Goal: Task Accomplishment & Management: Manage account settings

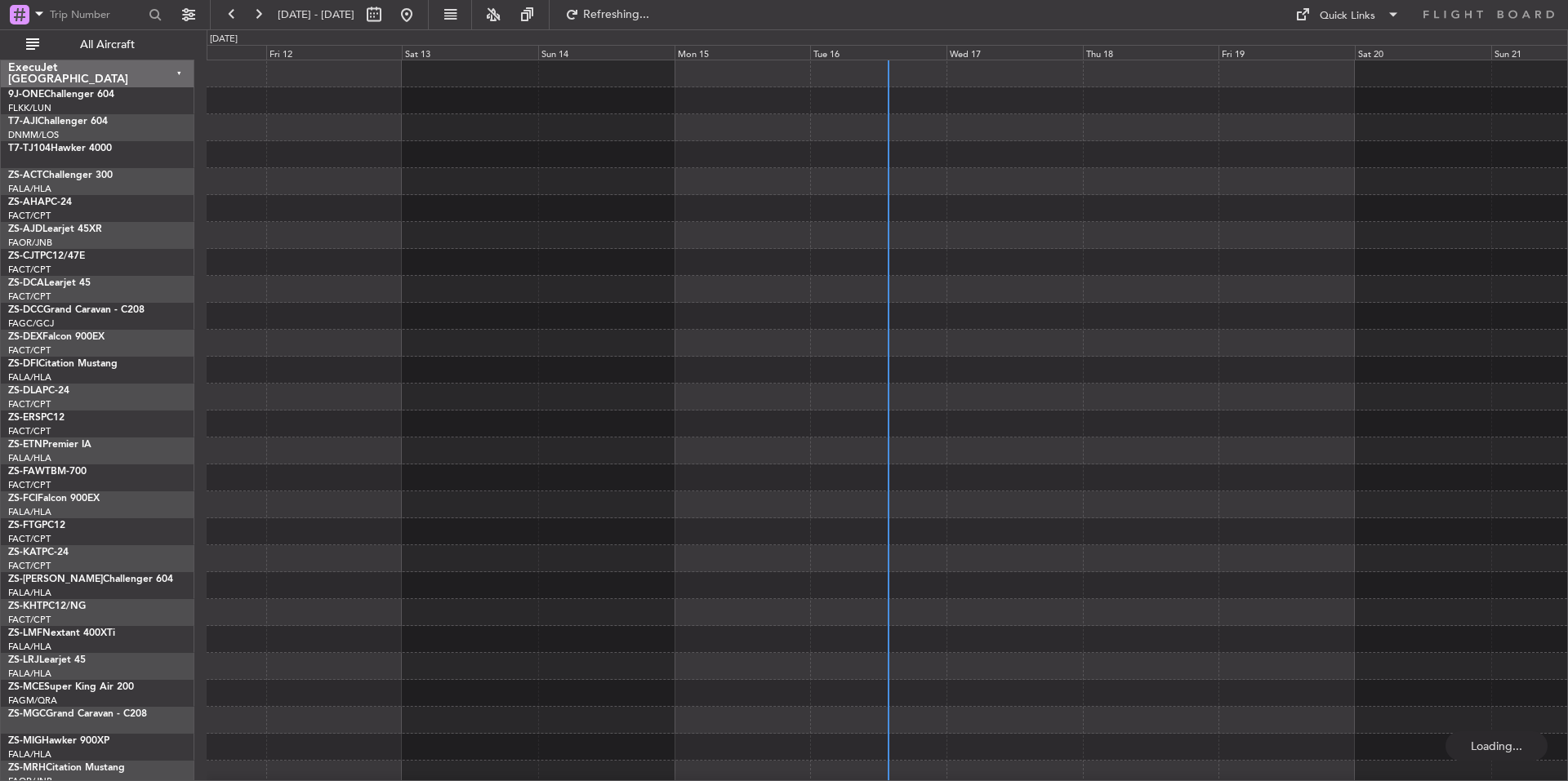
click at [867, 51] on div "Tue 16" at bounding box center [878, 51] width 136 height 14
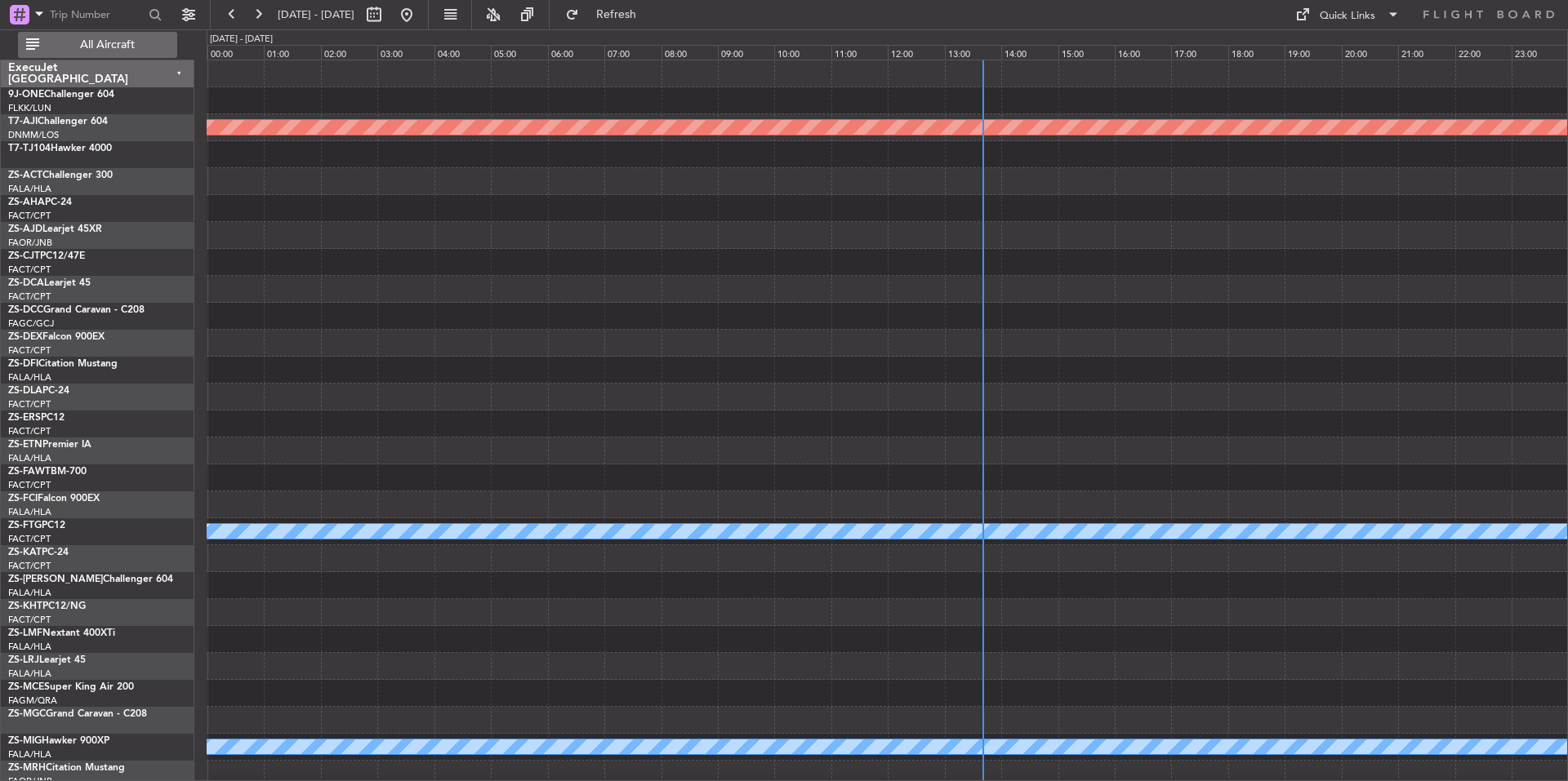
click at [170, 43] on span "All Aircraft" at bounding box center [107, 45] width 130 height 12
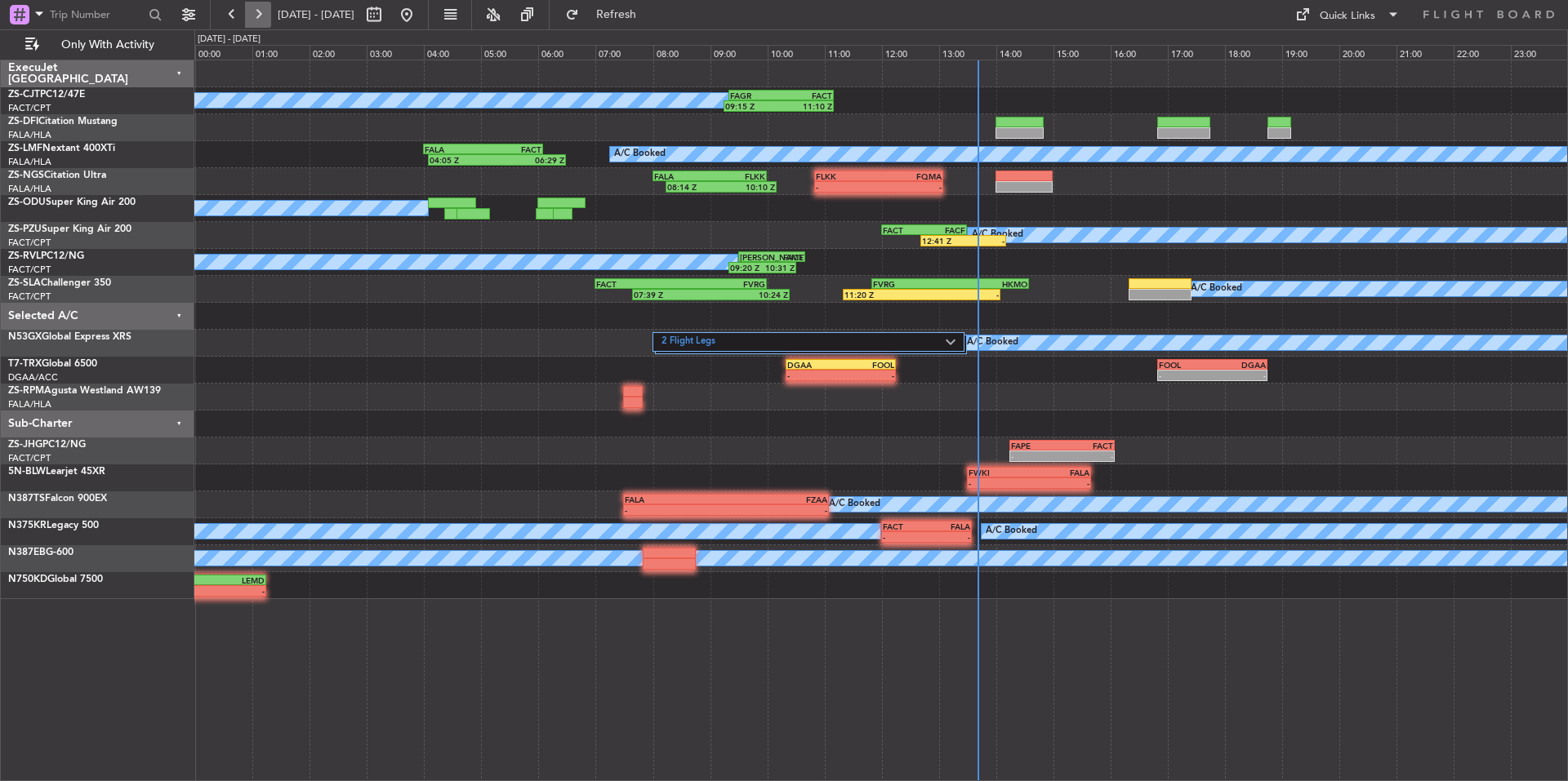
click at [262, 18] on button at bounding box center [258, 14] width 26 height 26
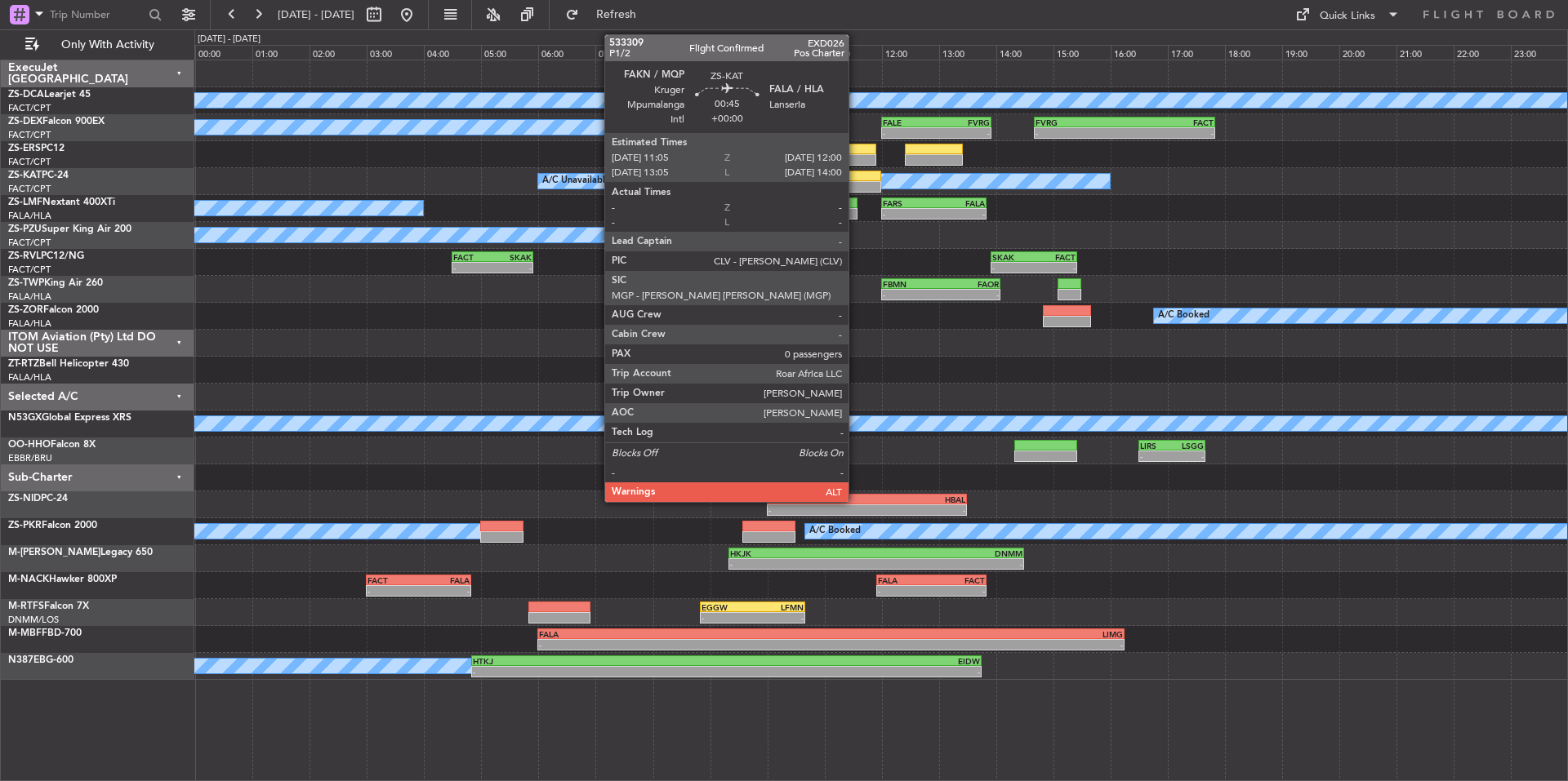
click at [856, 184] on div at bounding box center [855, 187] width 53 height 12
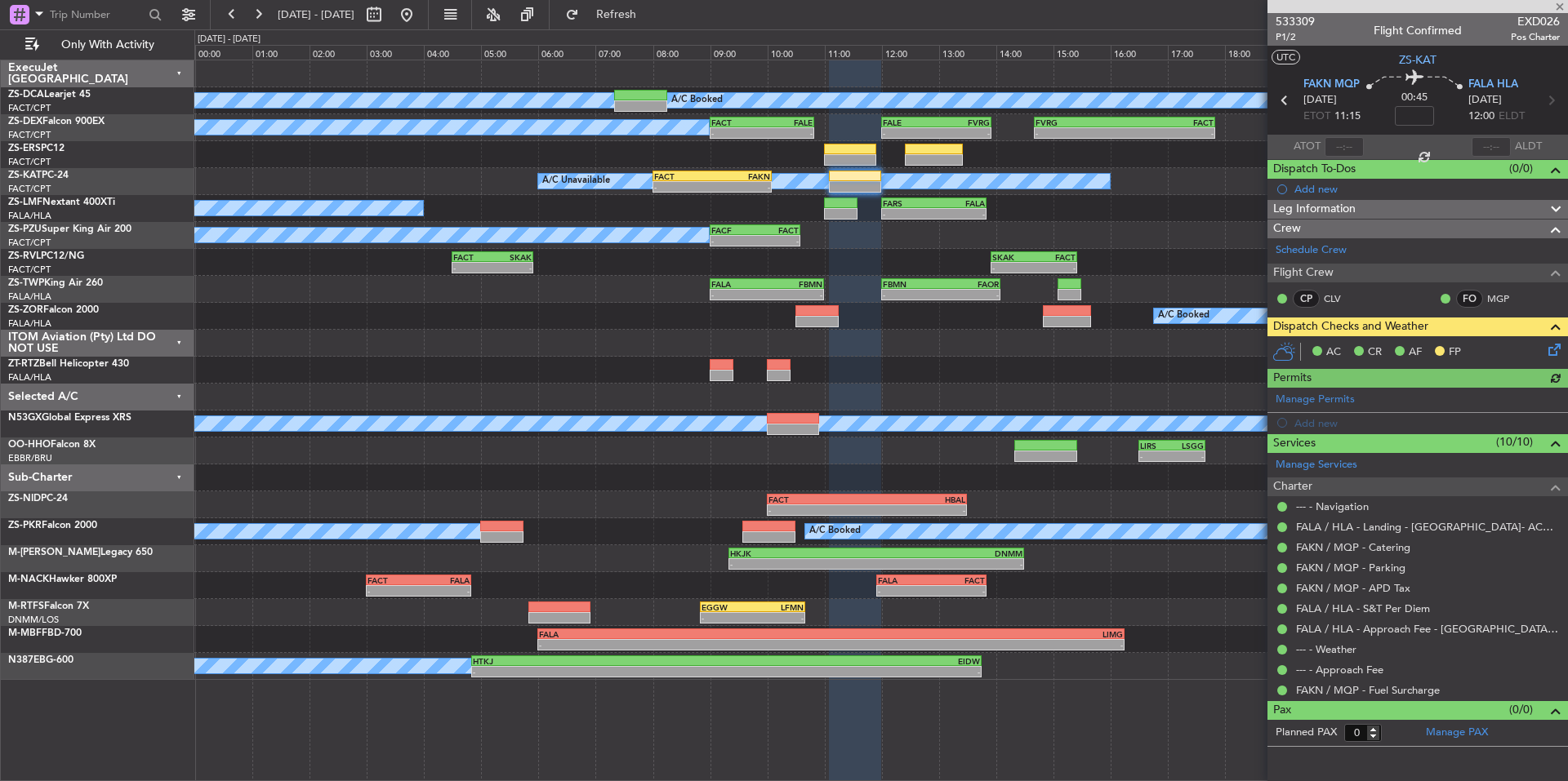
click at [1555, 352] on icon at bounding box center [1552, 347] width 13 height 13
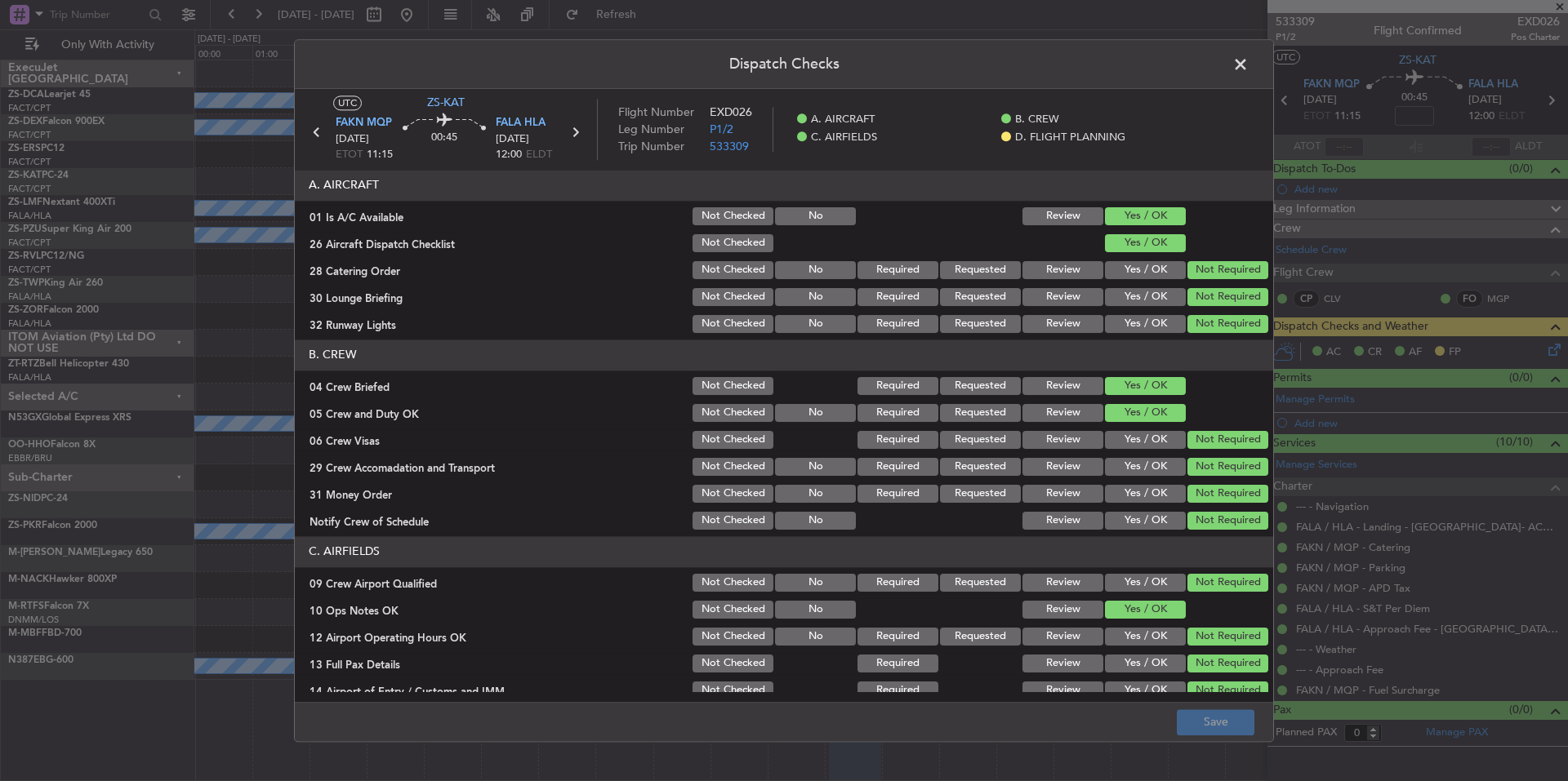
scroll to position [211, 0]
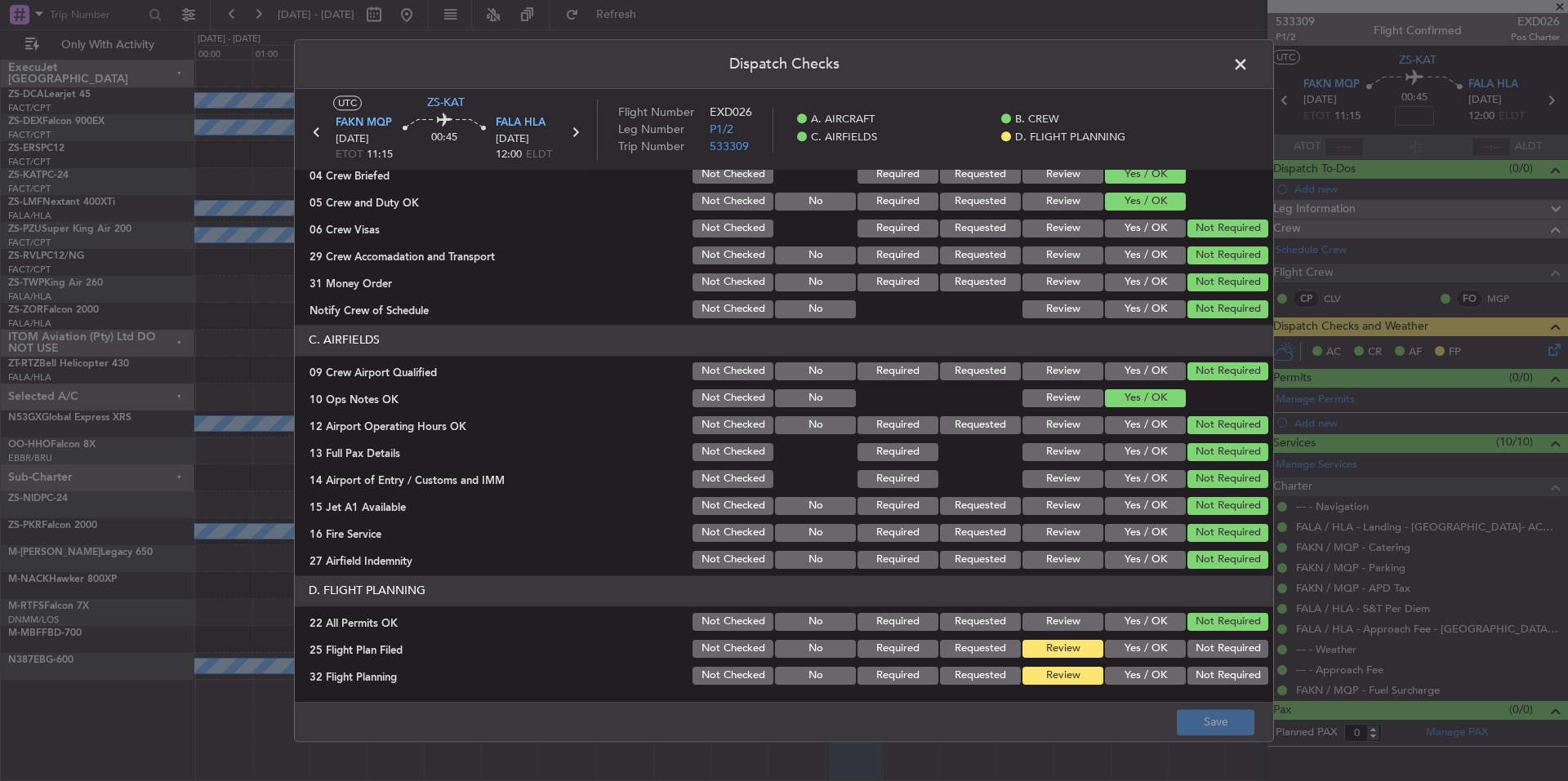
click at [1149, 657] on button "Yes / OK" at bounding box center [1145, 648] width 81 height 18
click at [1149, 677] on button "Yes / OK" at bounding box center [1145, 675] width 81 height 18
click at [1186, 707] on footer "Save" at bounding box center [784, 721] width 979 height 40
click at [1187, 709] on footer "Save" at bounding box center [784, 721] width 979 height 40
click at [1198, 721] on button "Save" at bounding box center [1215, 722] width 77 height 26
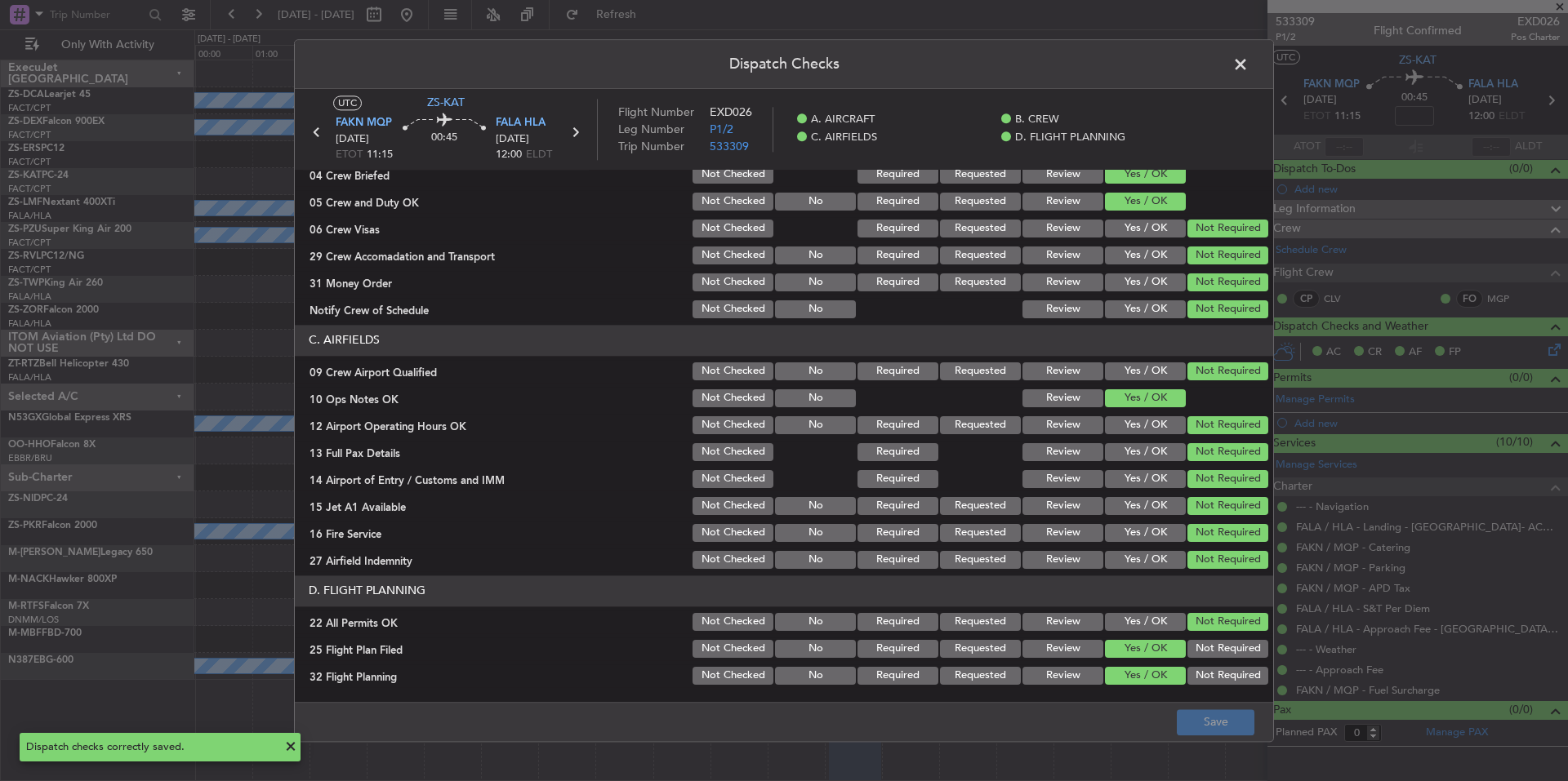
click at [1249, 65] on span at bounding box center [1249, 68] width 0 height 33
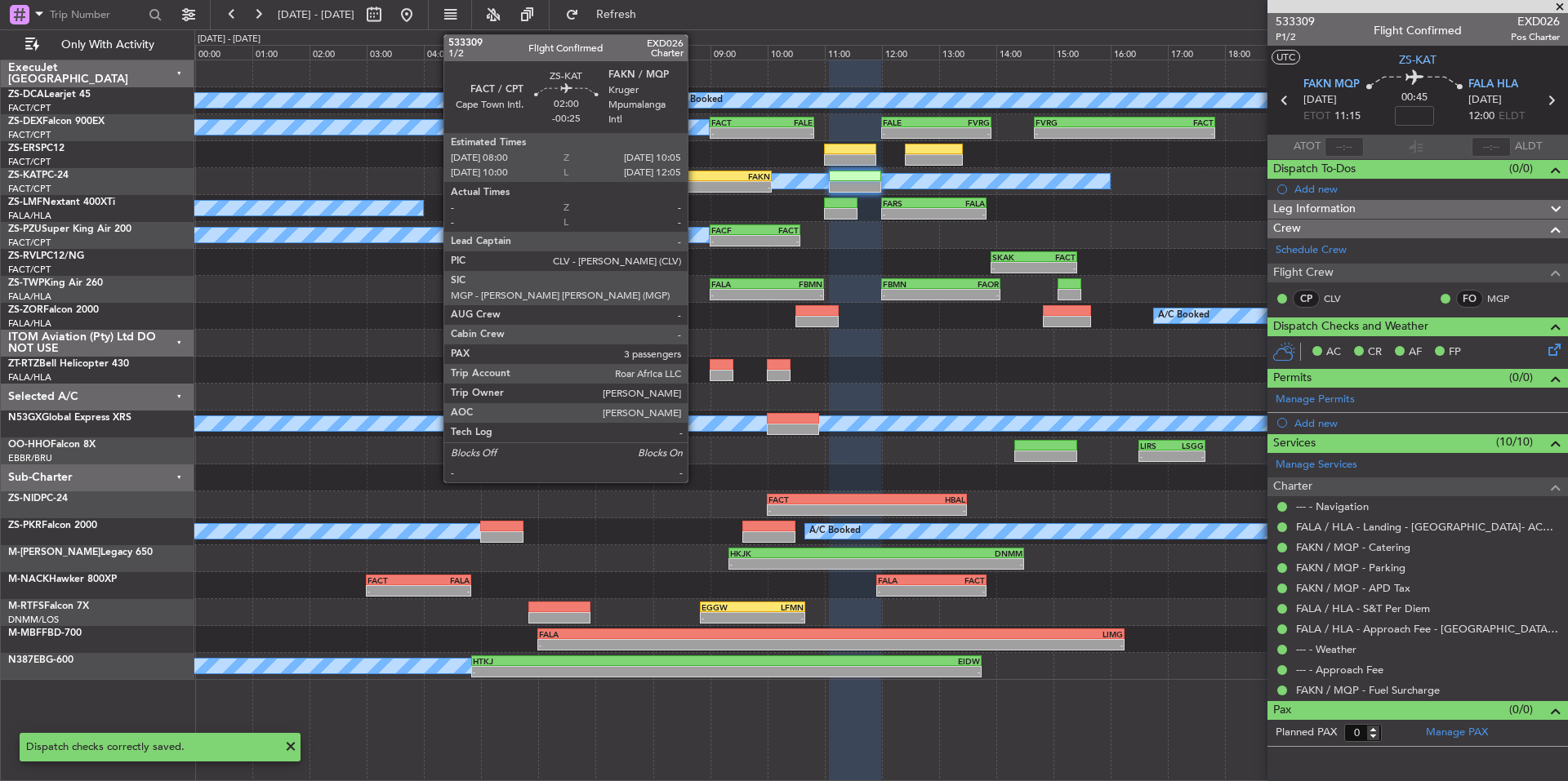
click at [695, 175] on div "FACT" at bounding box center [683, 177] width 58 height 10
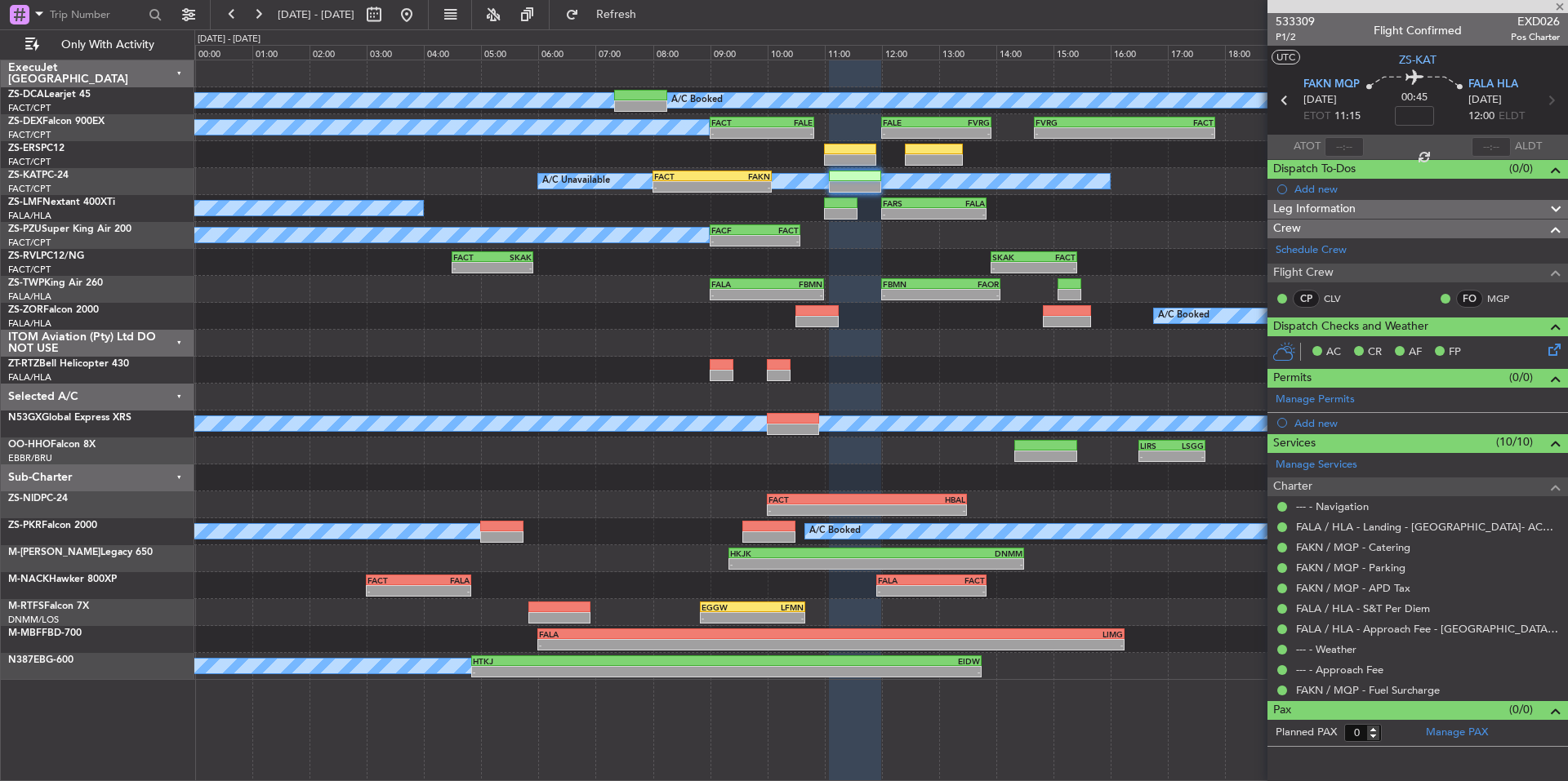
type input "-00:25"
type input "3"
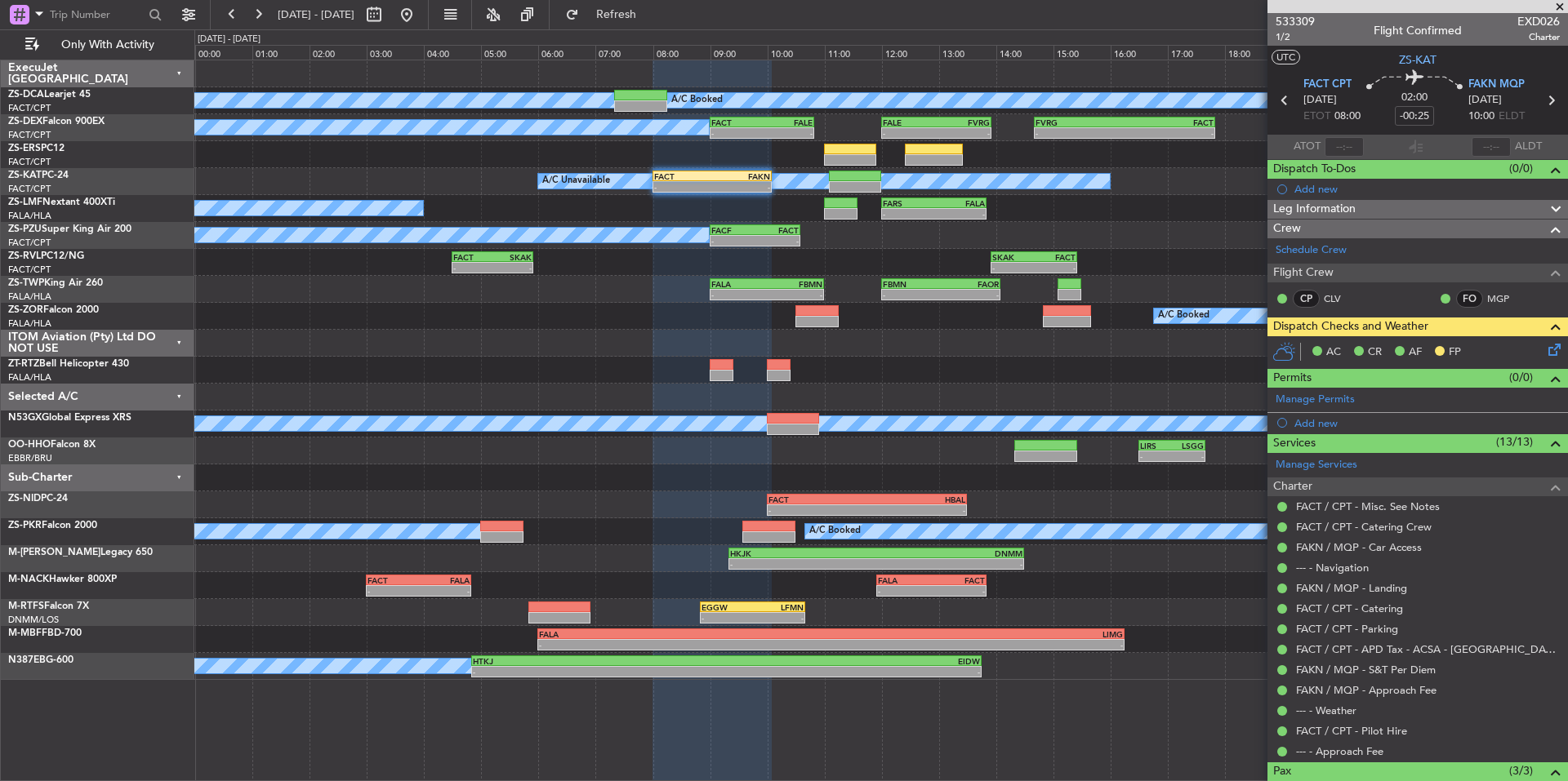
click at [1545, 353] on icon at bounding box center [1552, 347] width 13 height 13
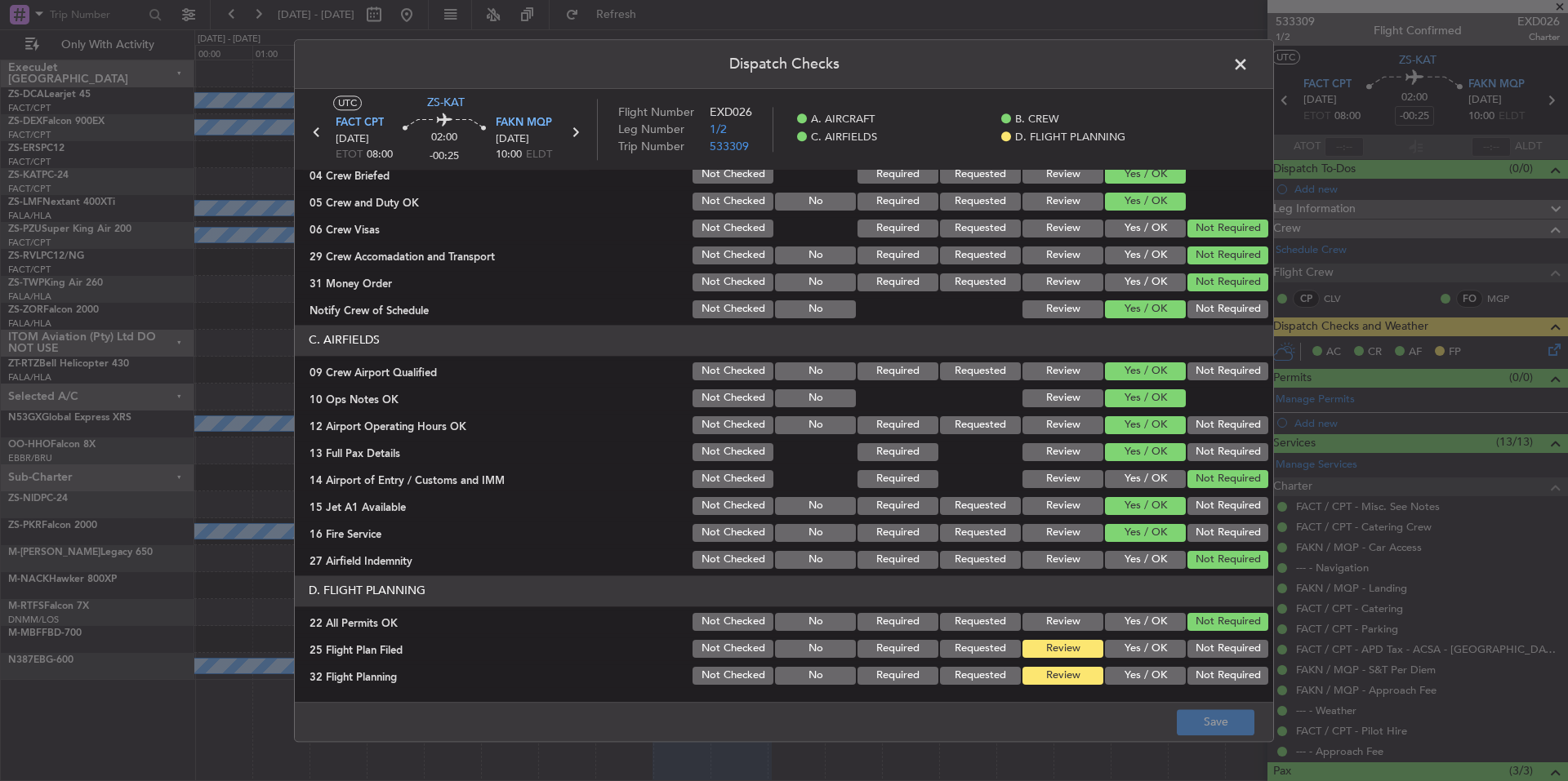
click at [1145, 641] on button "Yes / OK" at bounding box center [1145, 648] width 81 height 18
click at [1147, 671] on button "Yes / OK" at bounding box center [1145, 675] width 81 height 18
click at [1194, 722] on button "Save" at bounding box center [1215, 722] width 77 height 26
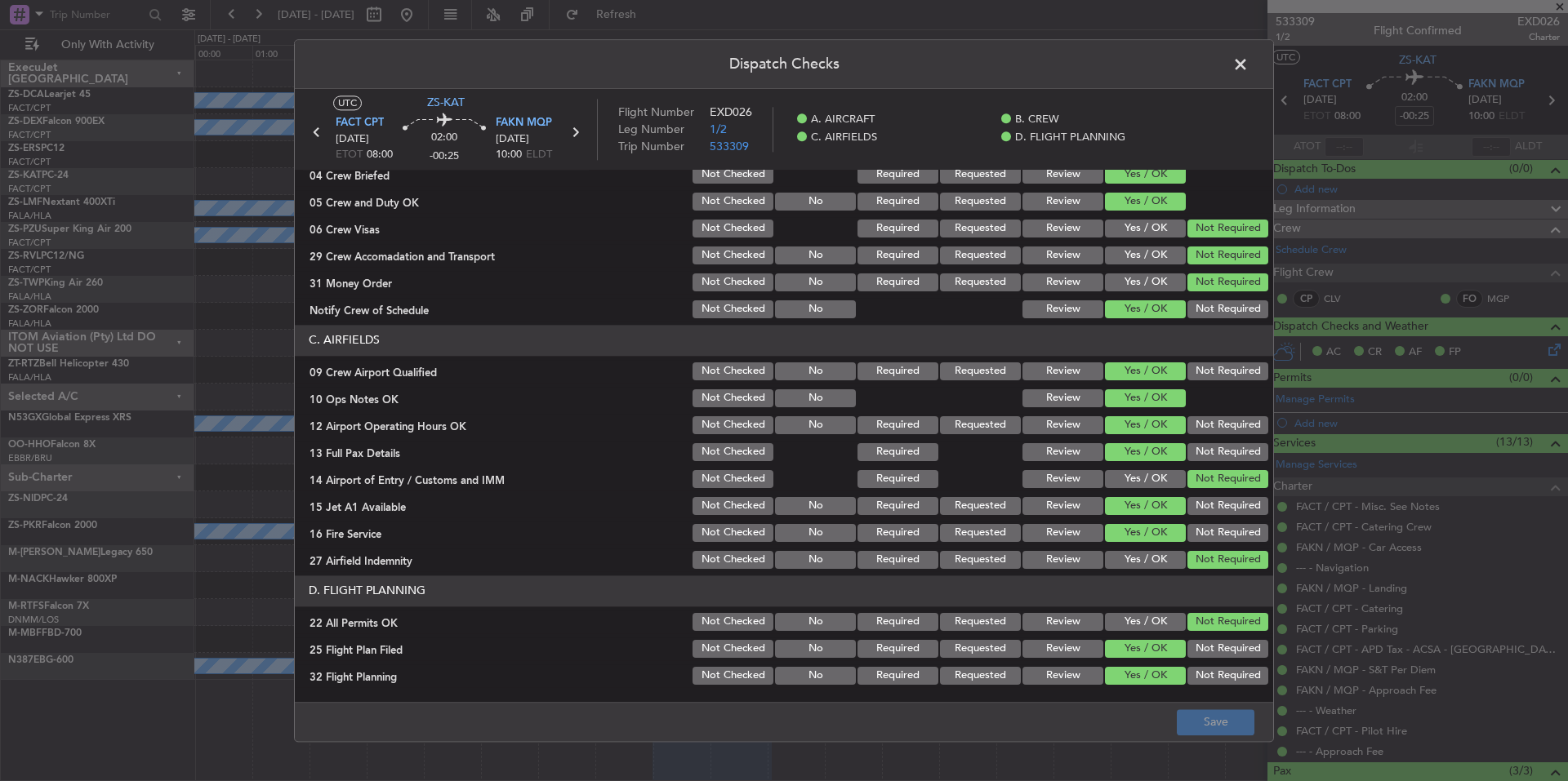
click at [1249, 67] on span at bounding box center [1249, 68] width 0 height 33
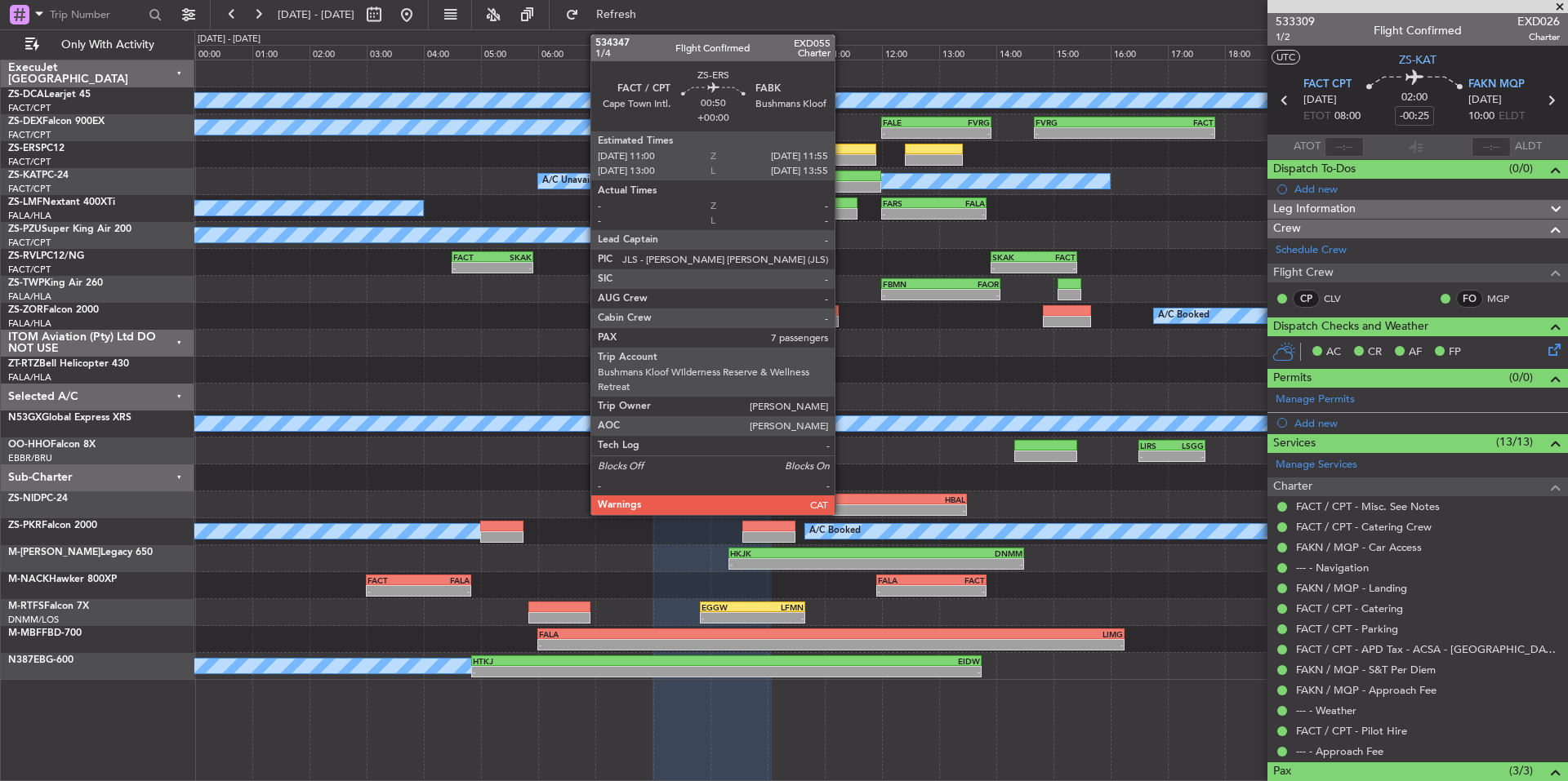
click at [842, 146] on div at bounding box center [850, 150] width 53 height 12
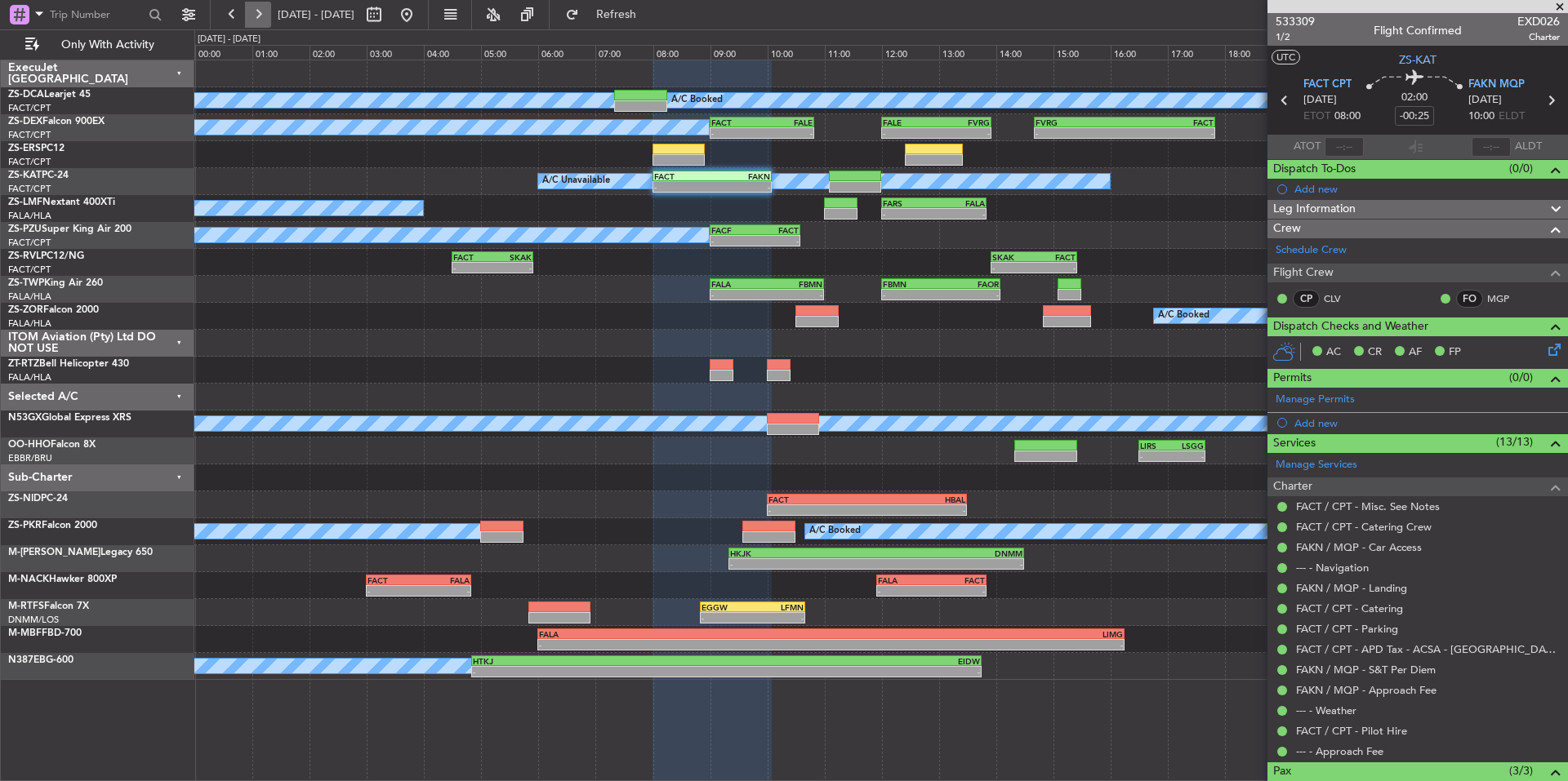
click at [257, 17] on button at bounding box center [258, 14] width 26 height 26
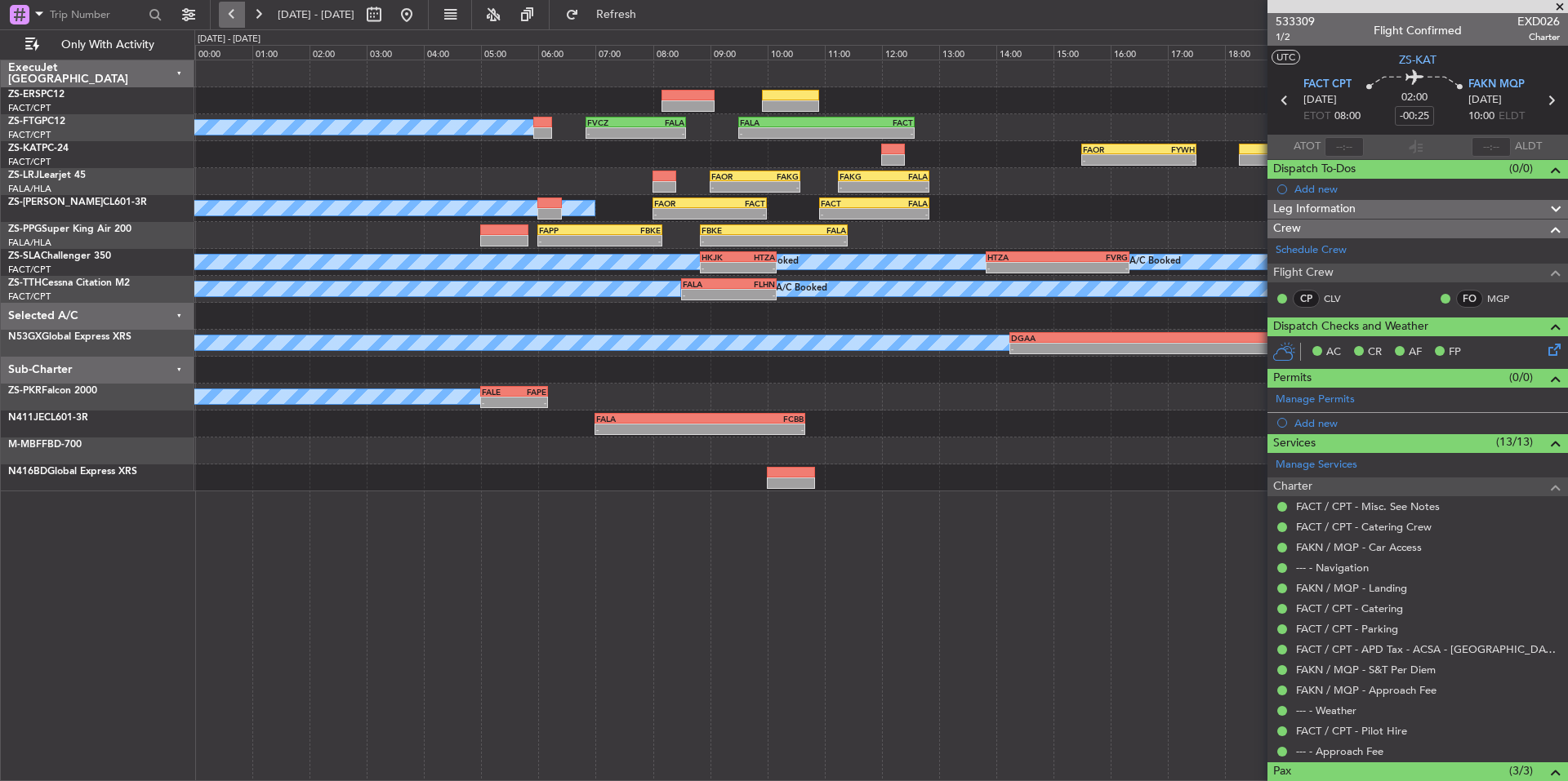
click at [237, 17] on button at bounding box center [232, 14] width 26 height 26
